Goal: Register for event/course

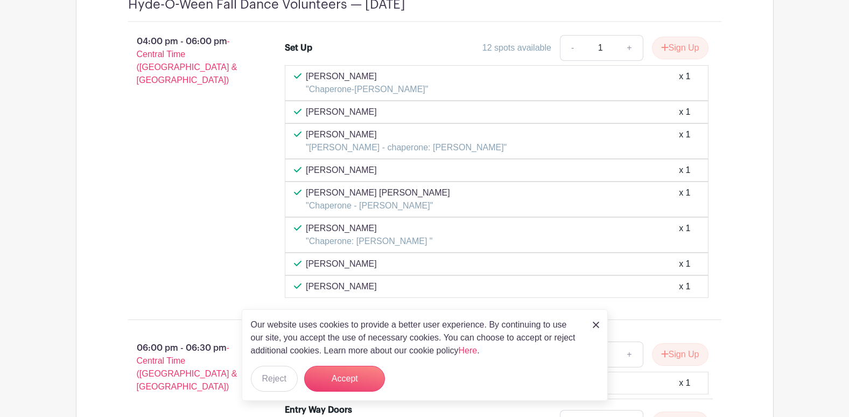
scroll to position [807, 0]
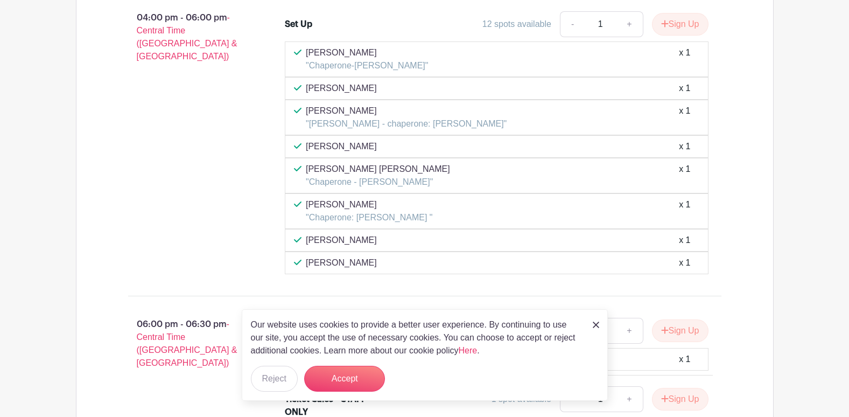
click at [594, 320] on link at bounding box center [595, 323] width 6 height 13
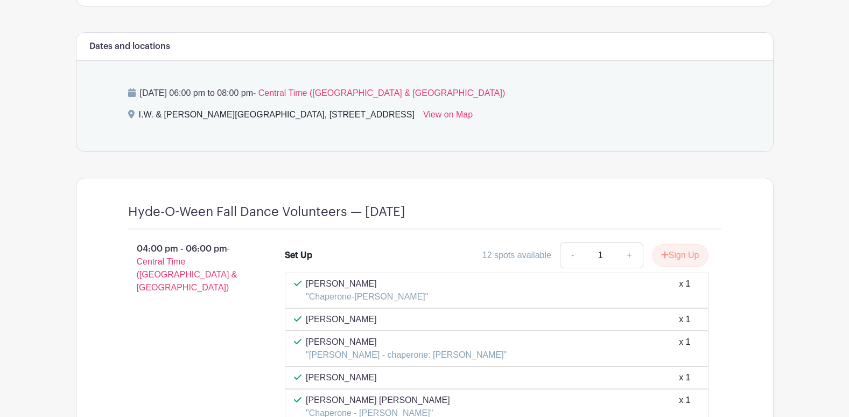
scroll to position [592, 0]
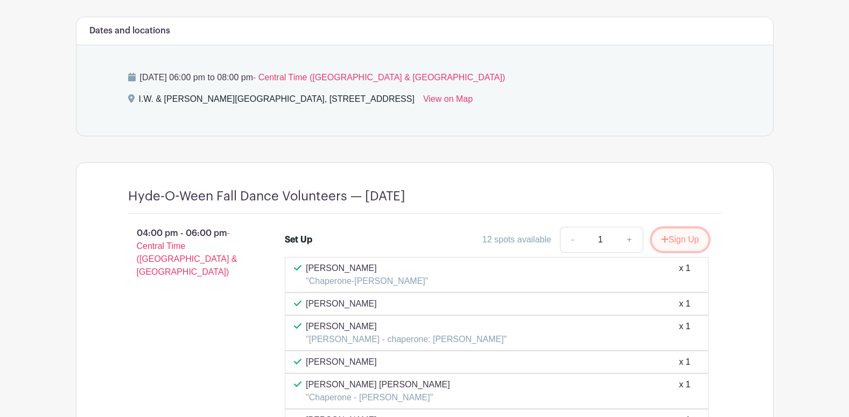
click at [673, 237] on button "Sign Up" at bounding box center [680, 239] width 57 height 23
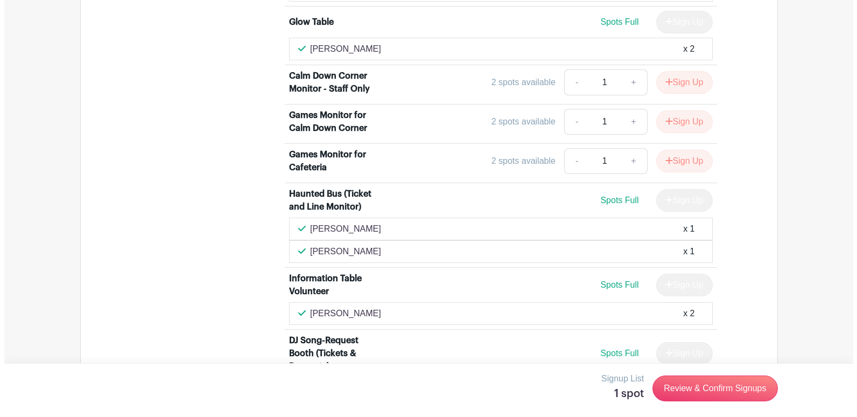
scroll to position [1668, 0]
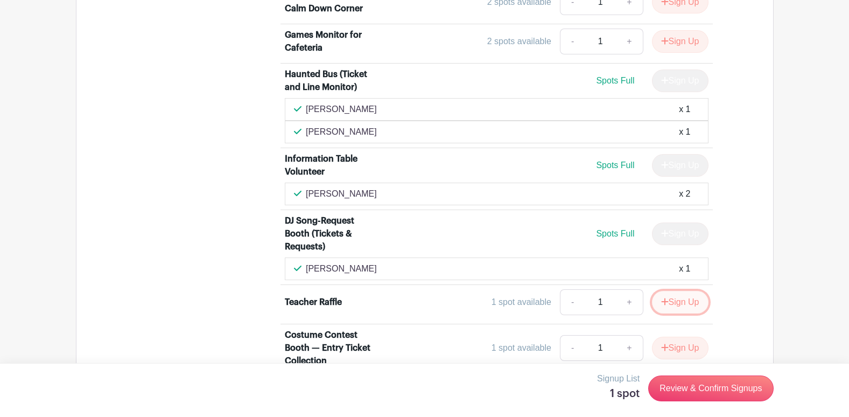
click at [675, 300] on button "Sign Up" at bounding box center [680, 302] width 57 height 23
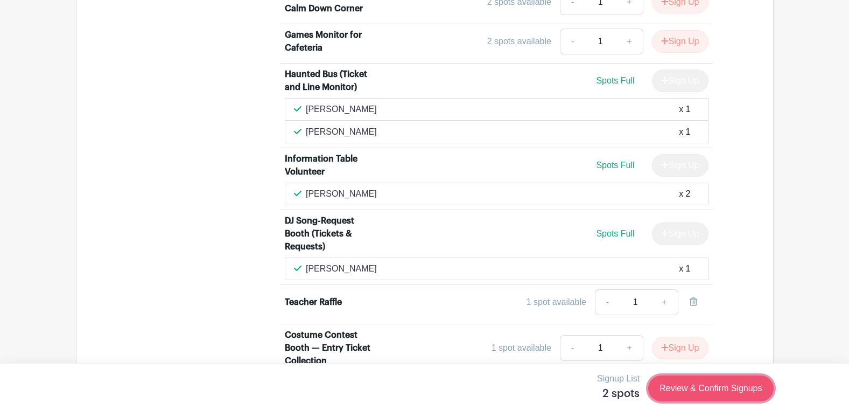
click at [703, 392] on link "Review & Confirm Signups" at bounding box center [710, 388] width 125 height 26
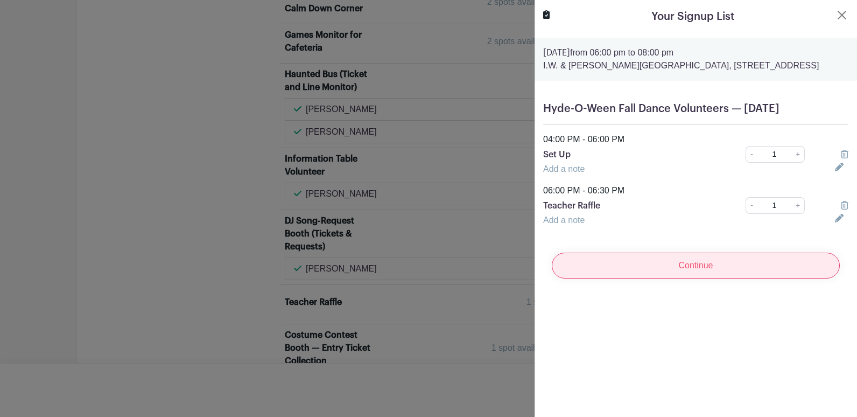
click at [696, 276] on input "Continue" at bounding box center [696, 265] width 288 height 26
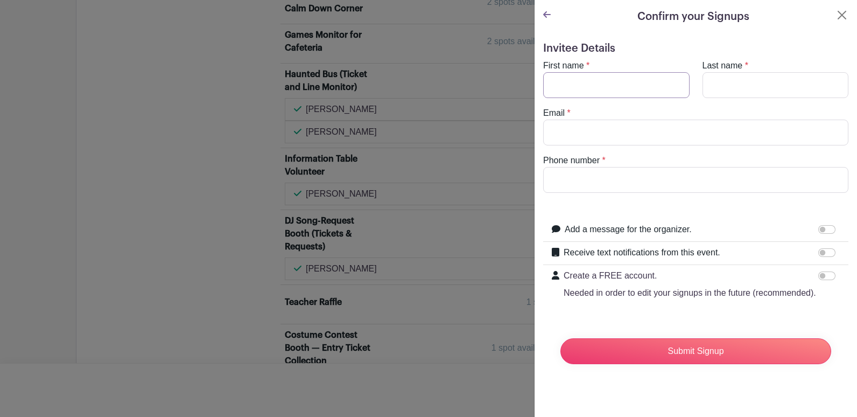
click at [619, 89] on input "First name" at bounding box center [616, 85] width 146 height 26
type input "Deb"
type input "[PERSON_NAME]"
type input "[EMAIL_ADDRESS][DOMAIN_NAME]"
type input "5109100326"
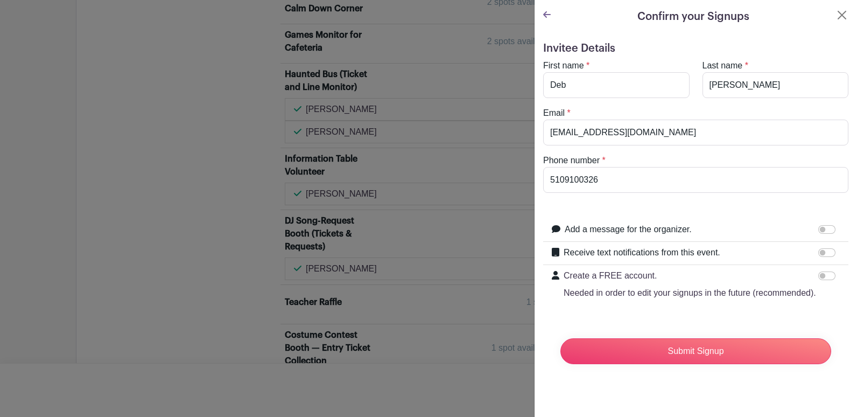
click at [788, 299] on p "Needed in order to edit your signups in the future (recommended)." at bounding box center [689, 292] width 252 height 13
click at [818, 280] on input "Create a FREE account. Needed in order to edit your signups in the future (reco…" at bounding box center [826, 275] width 17 height 9
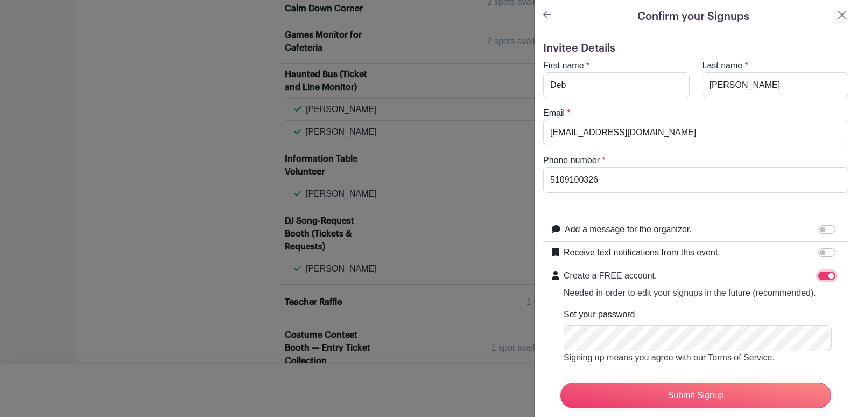
drag, startPoint x: 822, startPoint y: 276, endPoint x: 814, endPoint y: 277, distance: 7.6
click at [822, 275] on input "Create a FREE account. Needed in order to edit your signups in the future (reco…" at bounding box center [826, 275] width 17 height 9
checkbox input "false"
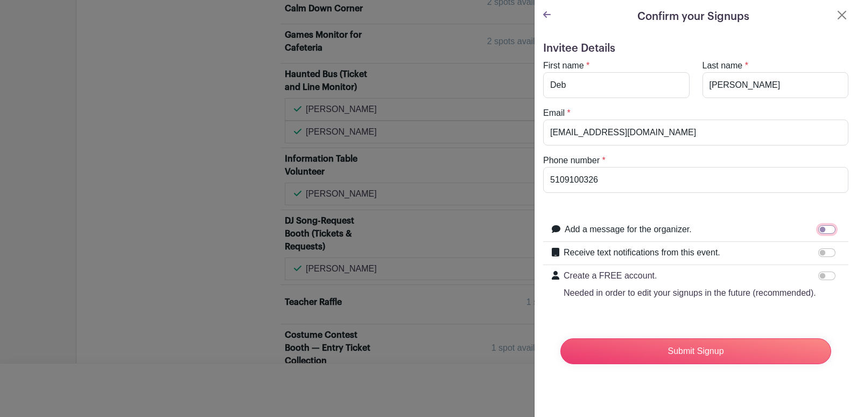
click at [821, 231] on input "Add a message for the organizer." at bounding box center [826, 229] width 17 height 9
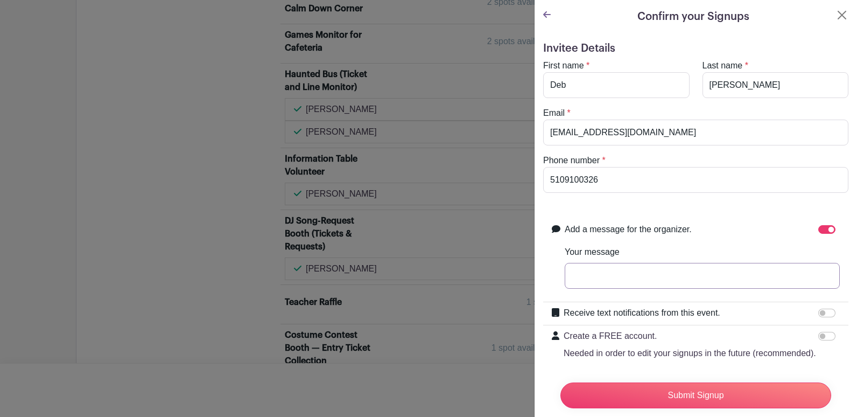
click at [713, 273] on input "Your message" at bounding box center [701, 276] width 275 height 26
click at [823, 229] on input "Add a message for the organizer." at bounding box center [826, 229] width 17 height 9
checkbox input "false"
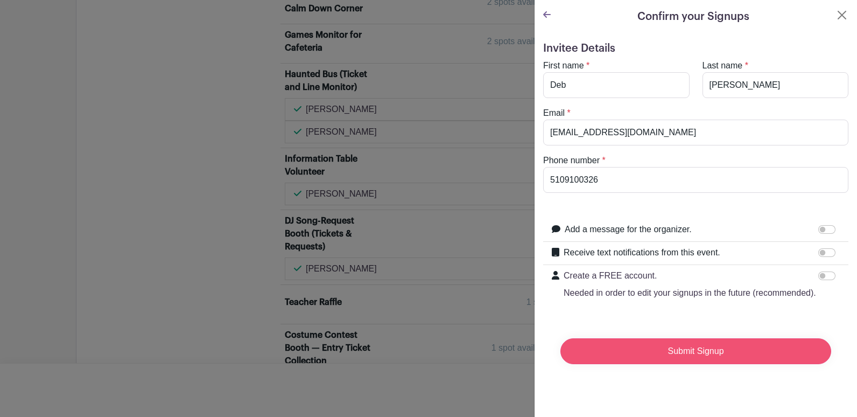
click at [729, 364] on input "Submit Signup" at bounding box center [695, 351] width 271 height 26
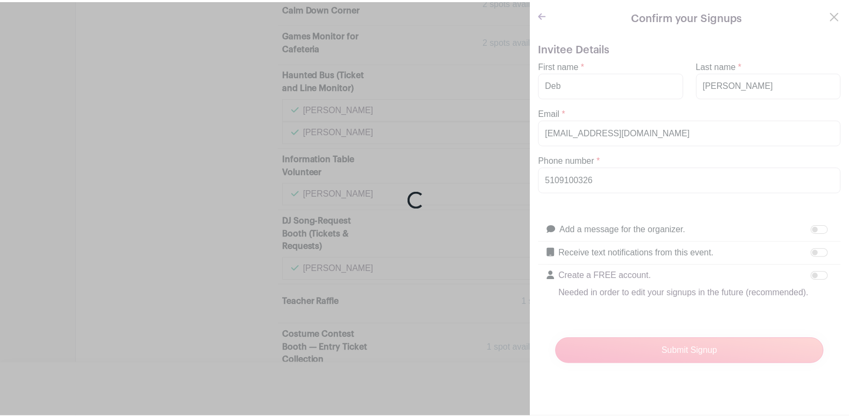
scroll to position [1691, 0]
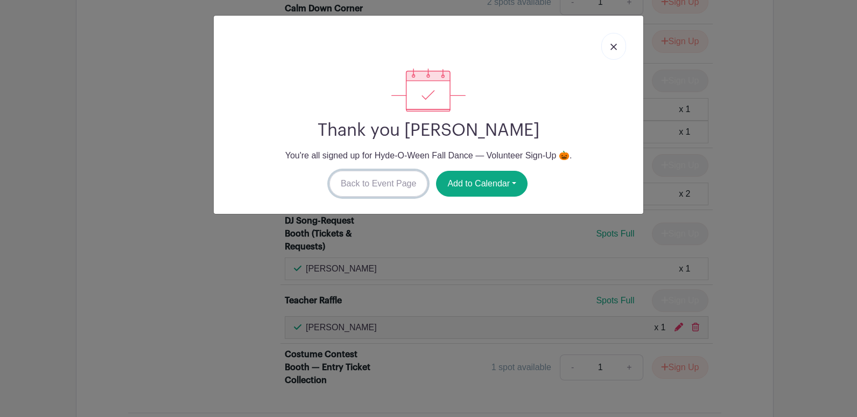
drag, startPoint x: 384, startPoint y: 176, endPoint x: 387, endPoint y: 181, distance: 6.3
click at [384, 176] on link "Back to Event Page" at bounding box center [378, 184] width 98 height 26
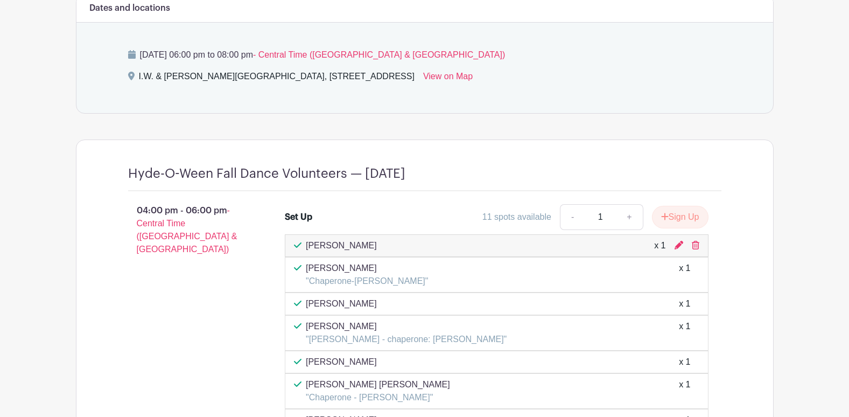
scroll to position [0, 0]
